Goal: Information Seeking & Learning: Learn about a topic

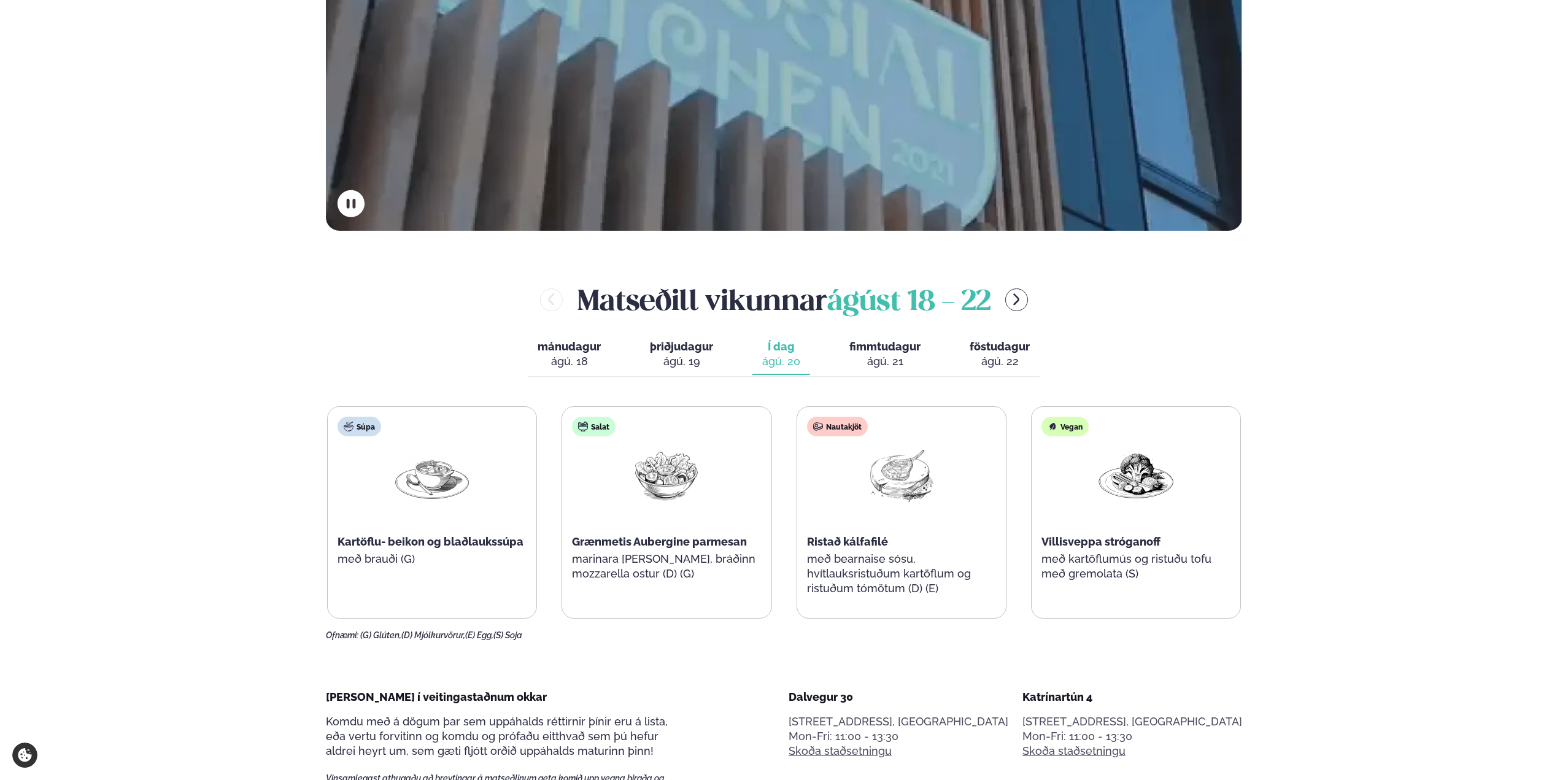
scroll to position [491, 0]
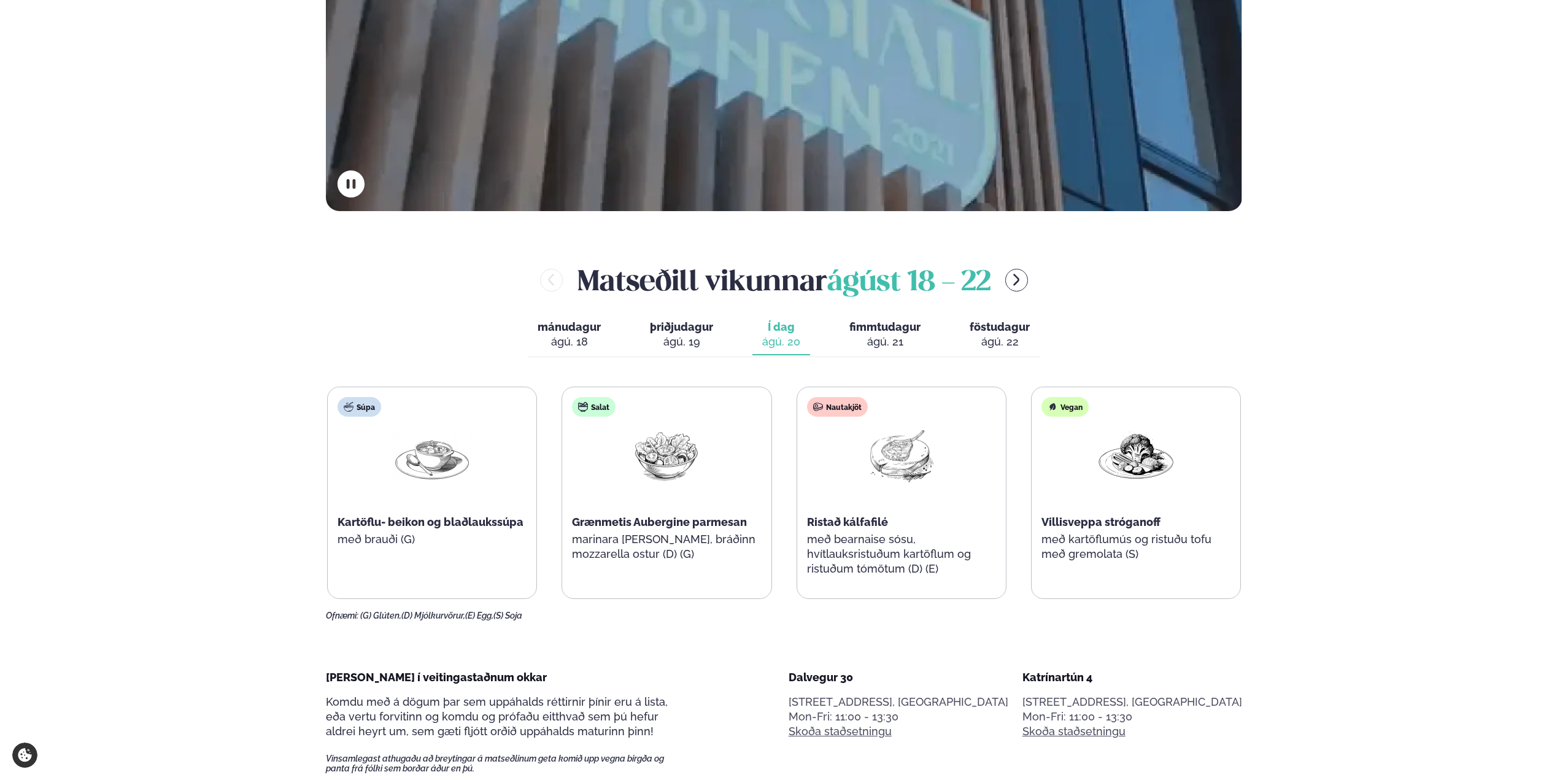
click at [1004, 334] on div "ágú. 22" at bounding box center [999, 341] width 60 height 15
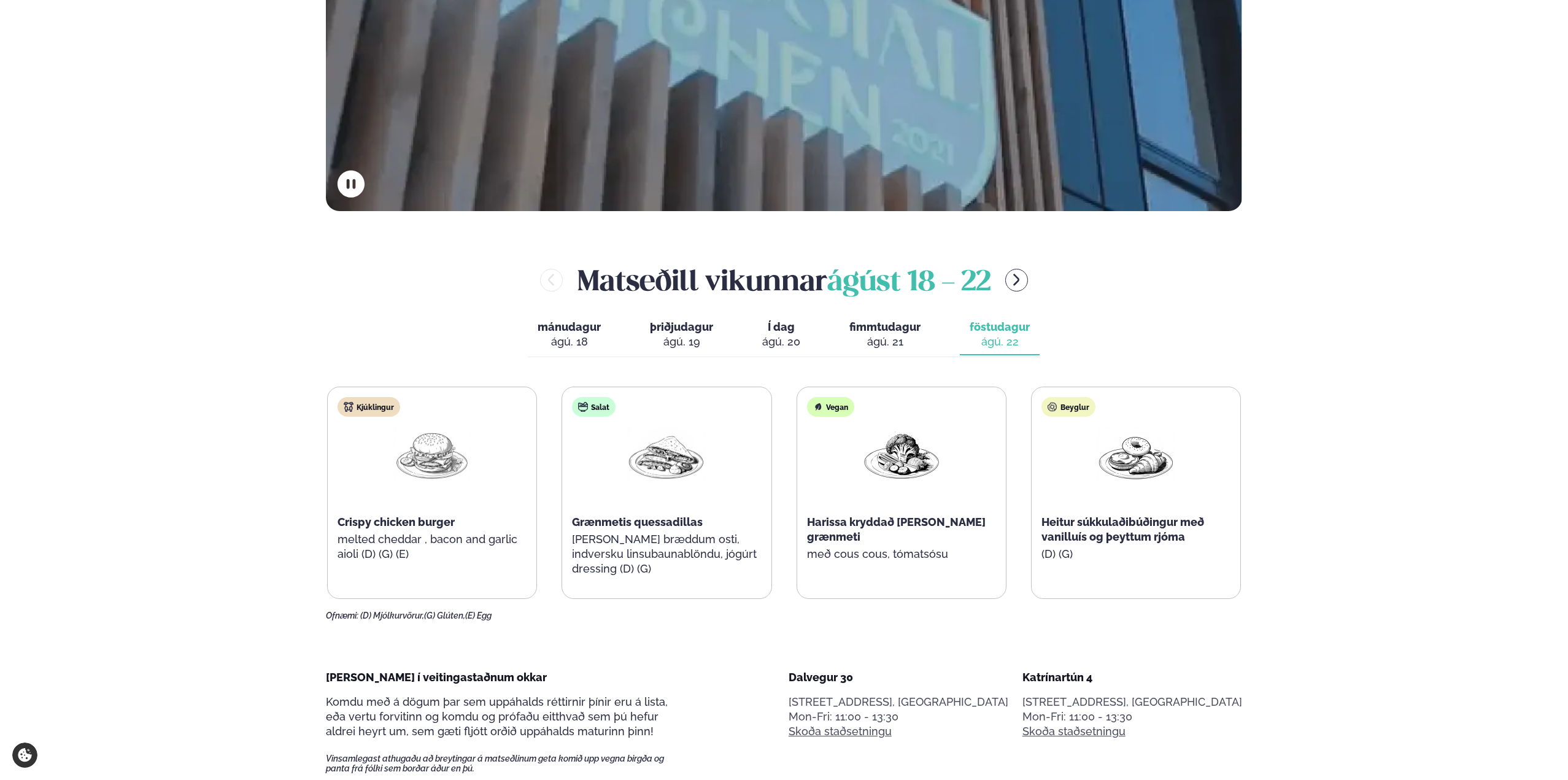
drag, startPoint x: 1370, startPoint y: 443, endPoint x: 1372, endPoint y: 452, distance: 9.2
click at [793, 340] on div "ágú. 20" at bounding box center [780, 341] width 38 height 15
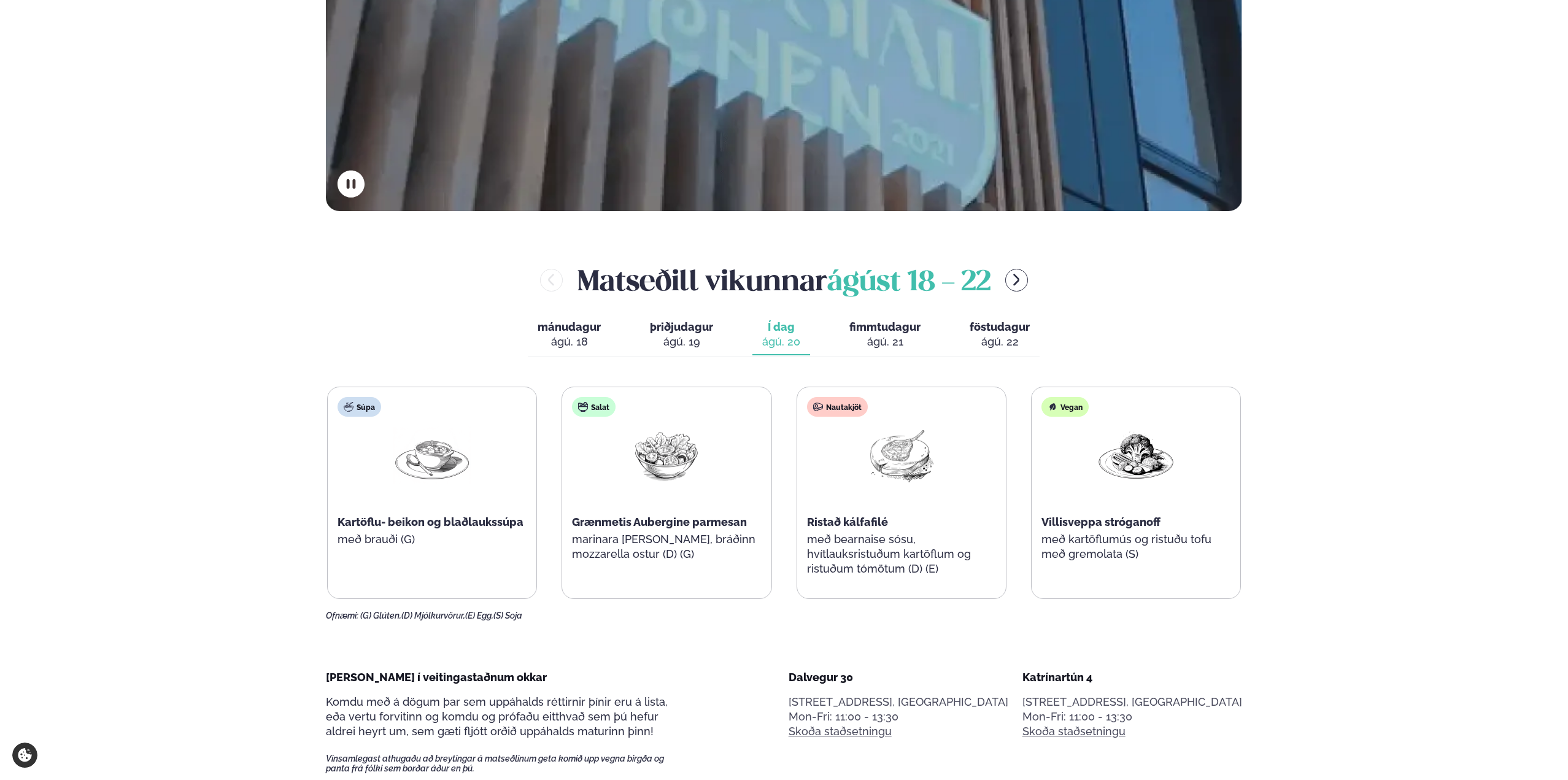
click at [592, 335] on div "ágú. 18" at bounding box center [569, 341] width 63 height 15
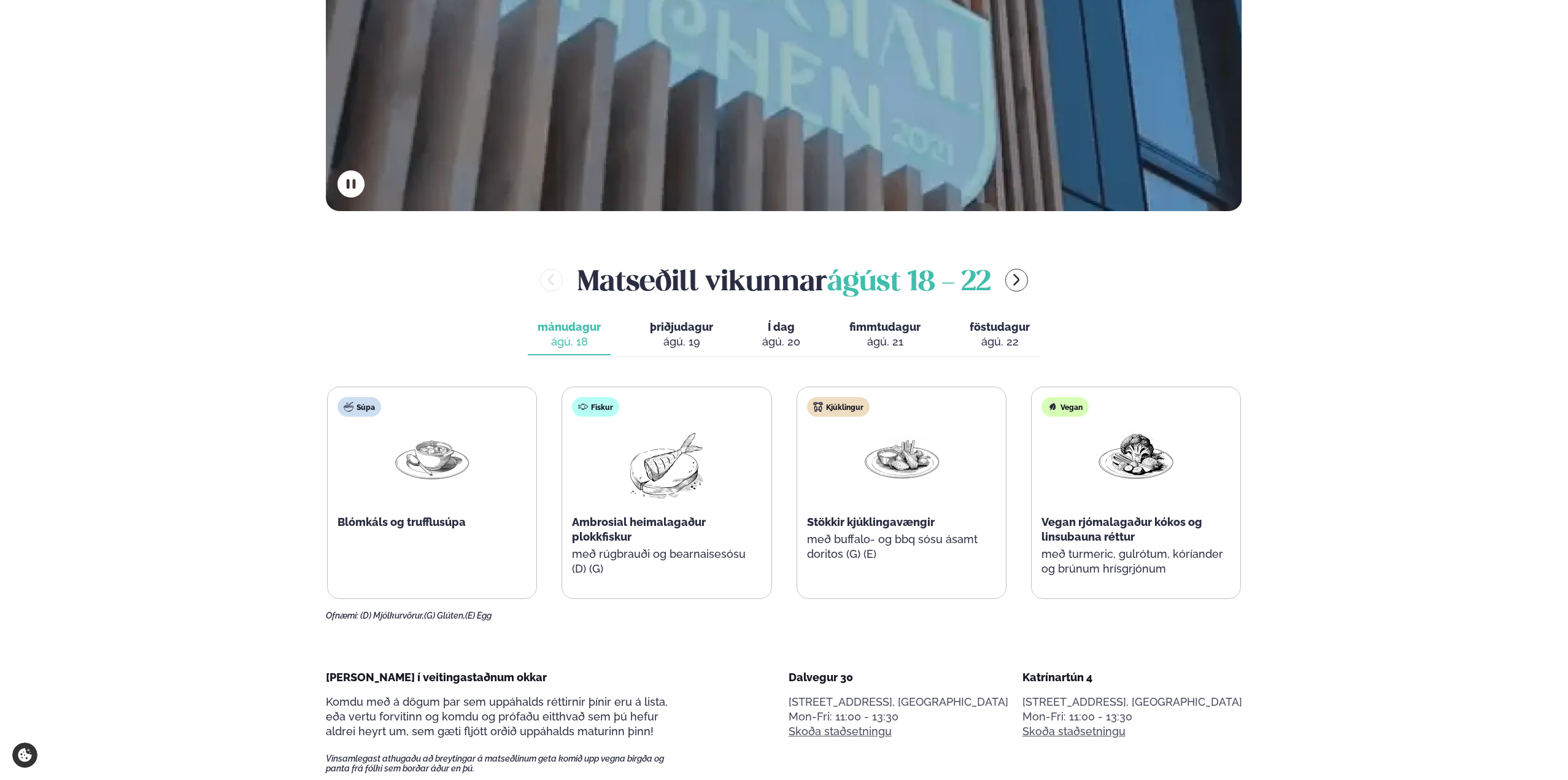
click at [793, 334] on div "ágú. 20" at bounding box center [780, 341] width 38 height 15
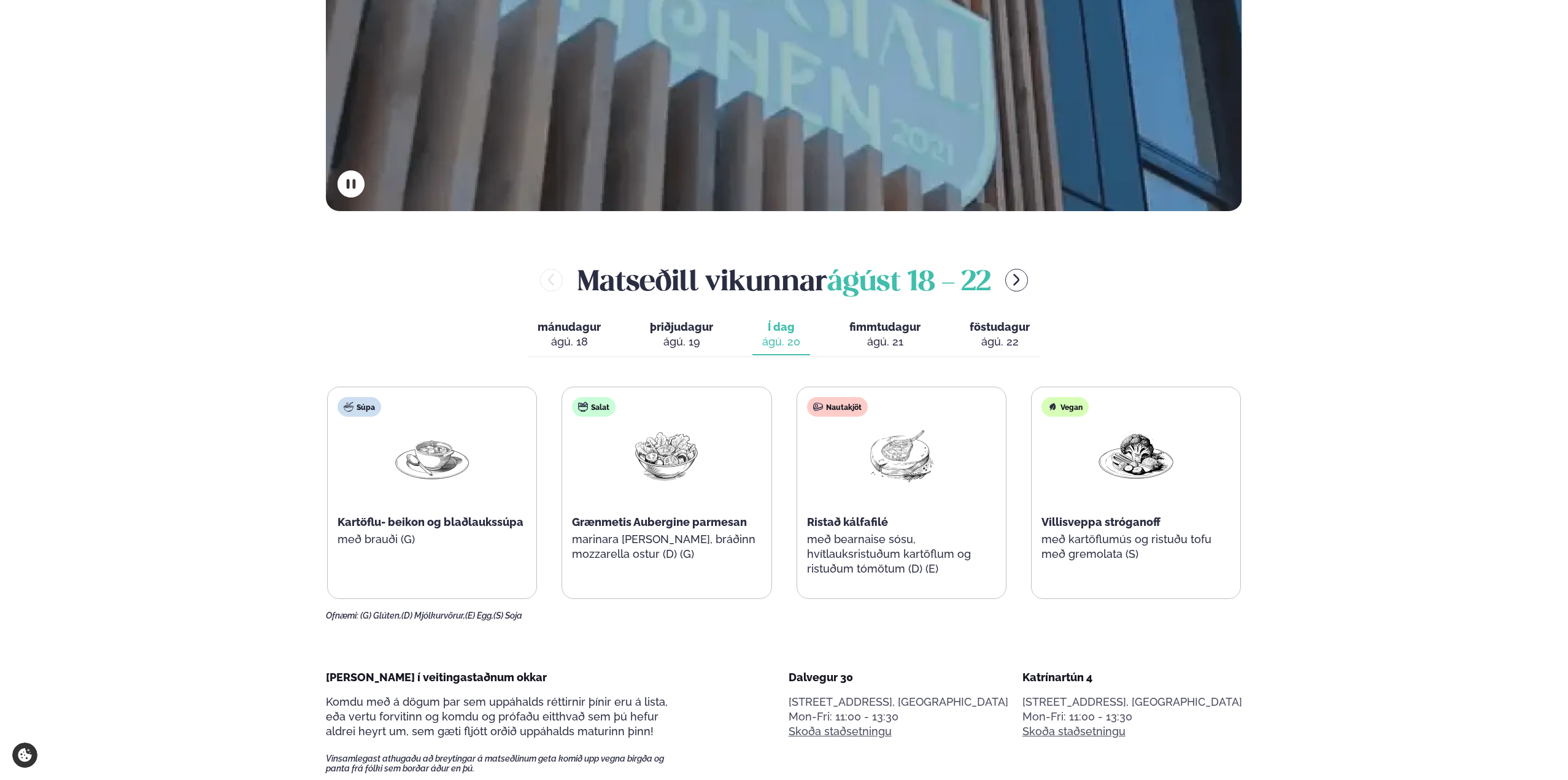
click at [1021, 339] on div "ágú. 22" at bounding box center [999, 341] width 60 height 15
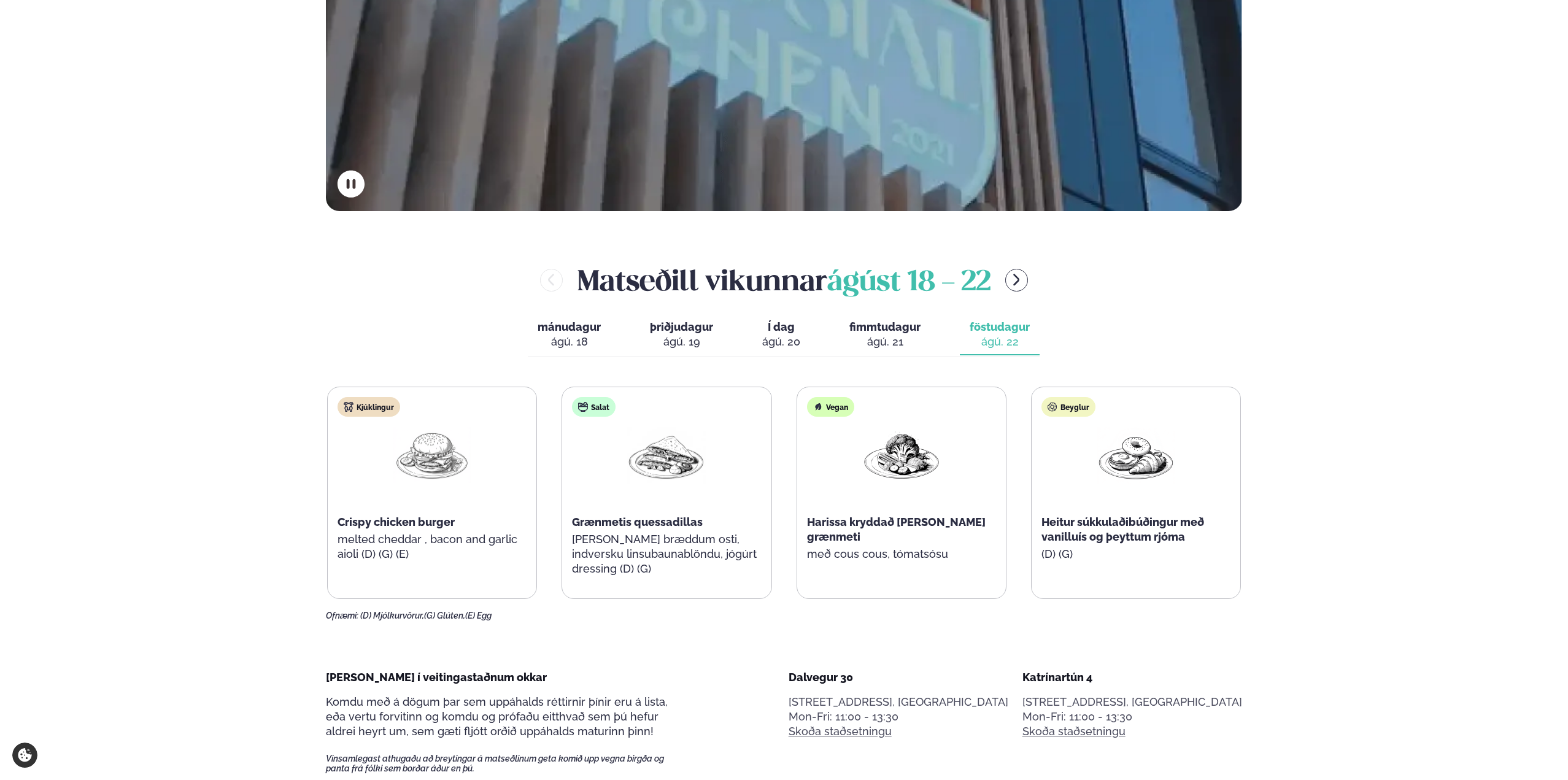
click at [749, 328] on div "mánudagur mán. [DATE] þriðjudagur þri. [DATE] Í dag Í d. [DATE] fimmtudagur fim…" at bounding box center [783, 336] width 512 height 42
click at [753, 324] on button "Í dag Í d. [DATE]" at bounding box center [781, 335] width 58 height 40
